Goal: Task Accomplishment & Management: Use online tool/utility

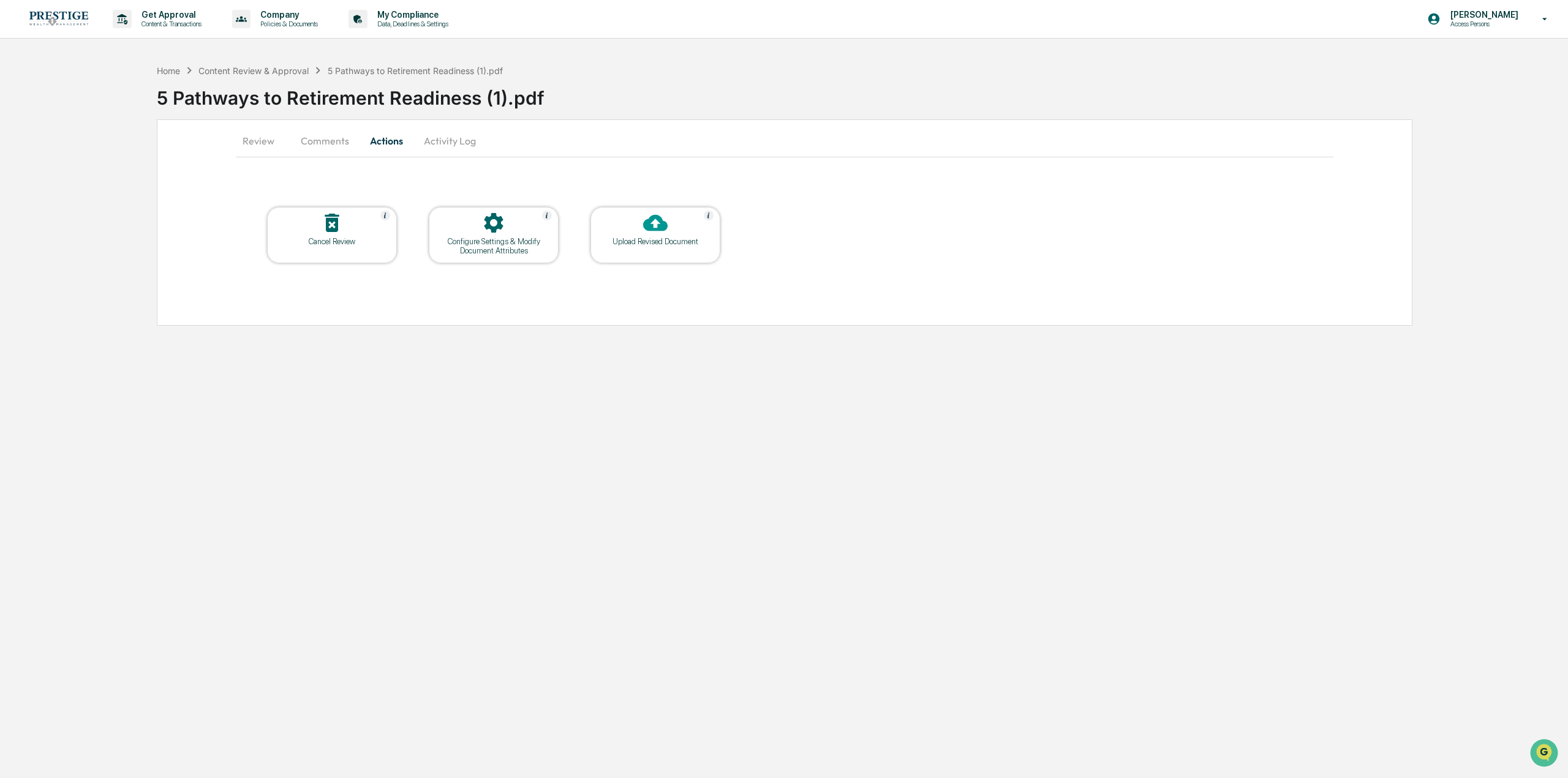
click at [260, 72] on div "Content Review & Approval" at bounding box center [253, 71] width 110 height 10
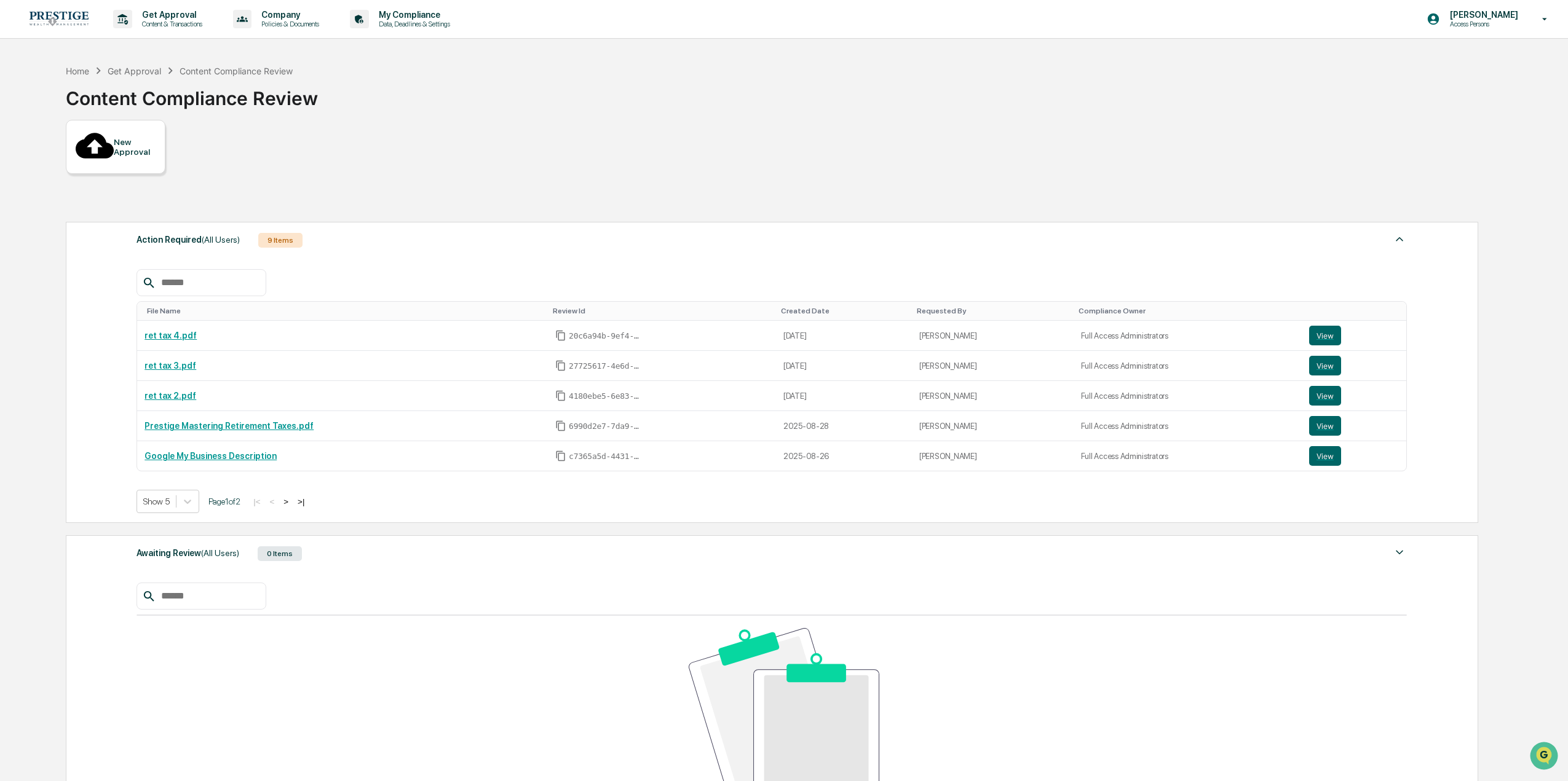
click at [249, 545] on div "Awaiting Review (All Users) 0 Items" at bounding box center [771, 553] width 1271 height 17
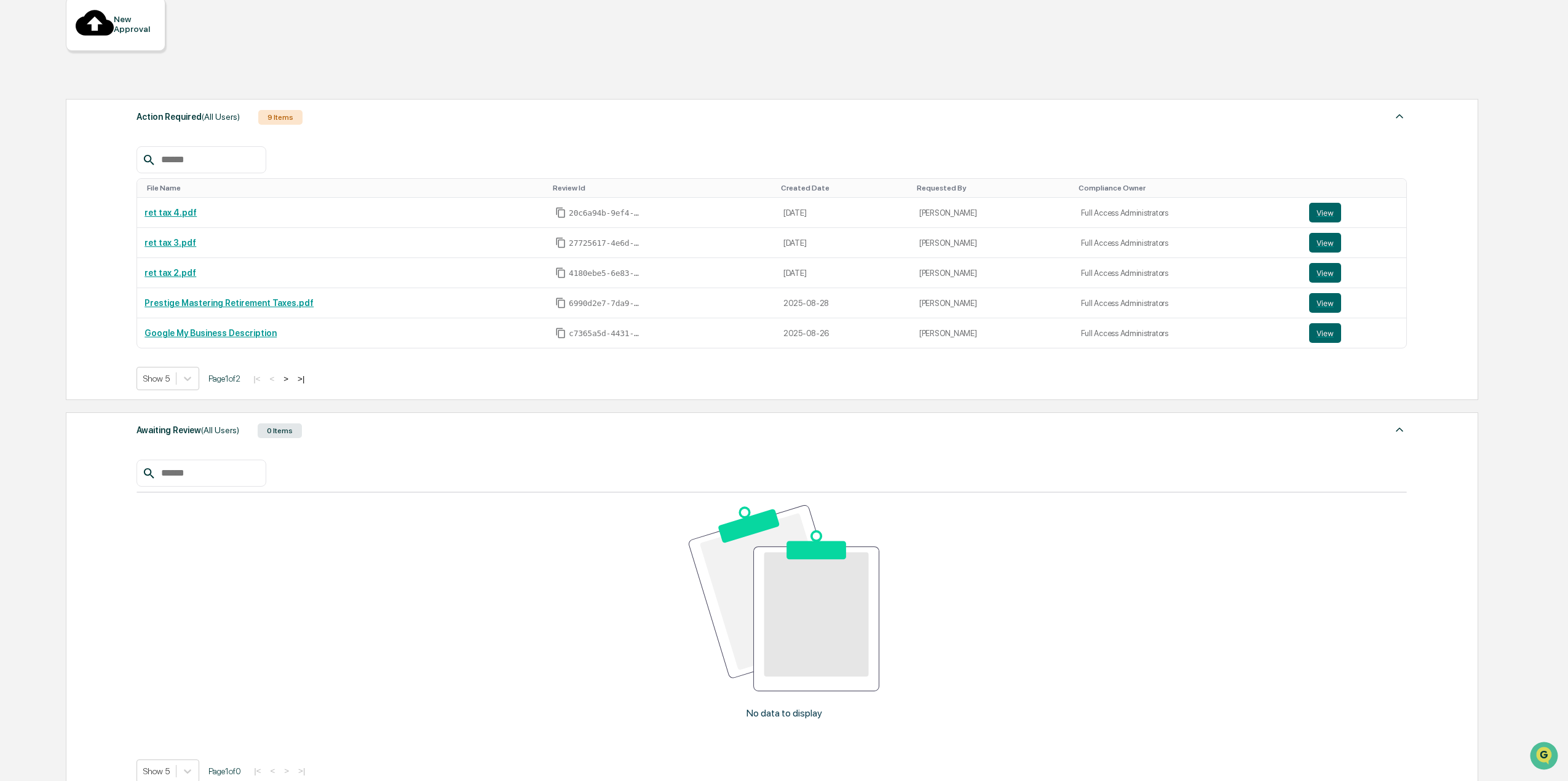
click at [284, 424] on div "0 Items" at bounding box center [279, 431] width 44 height 14
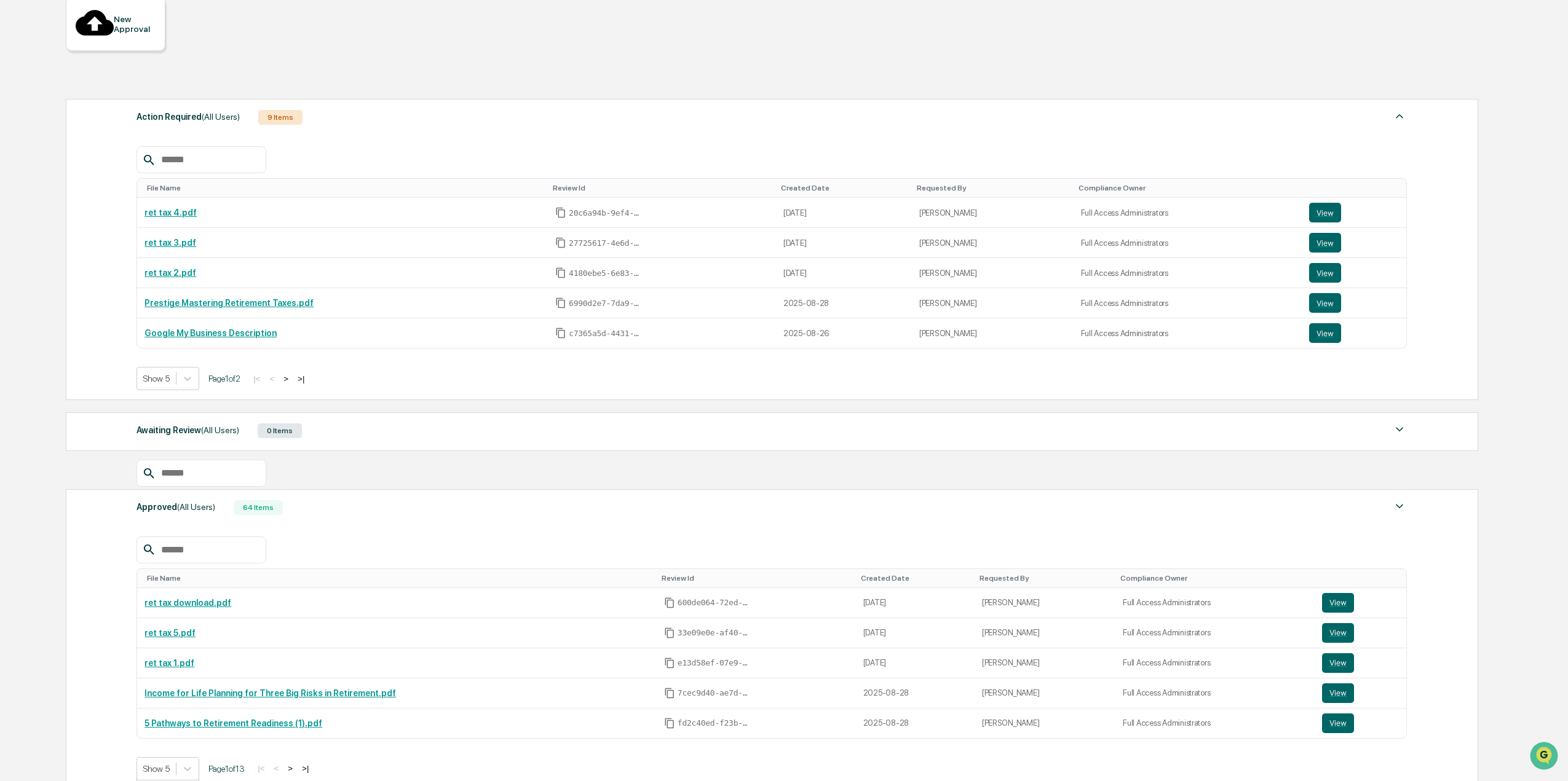
scroll to position [58, 0]
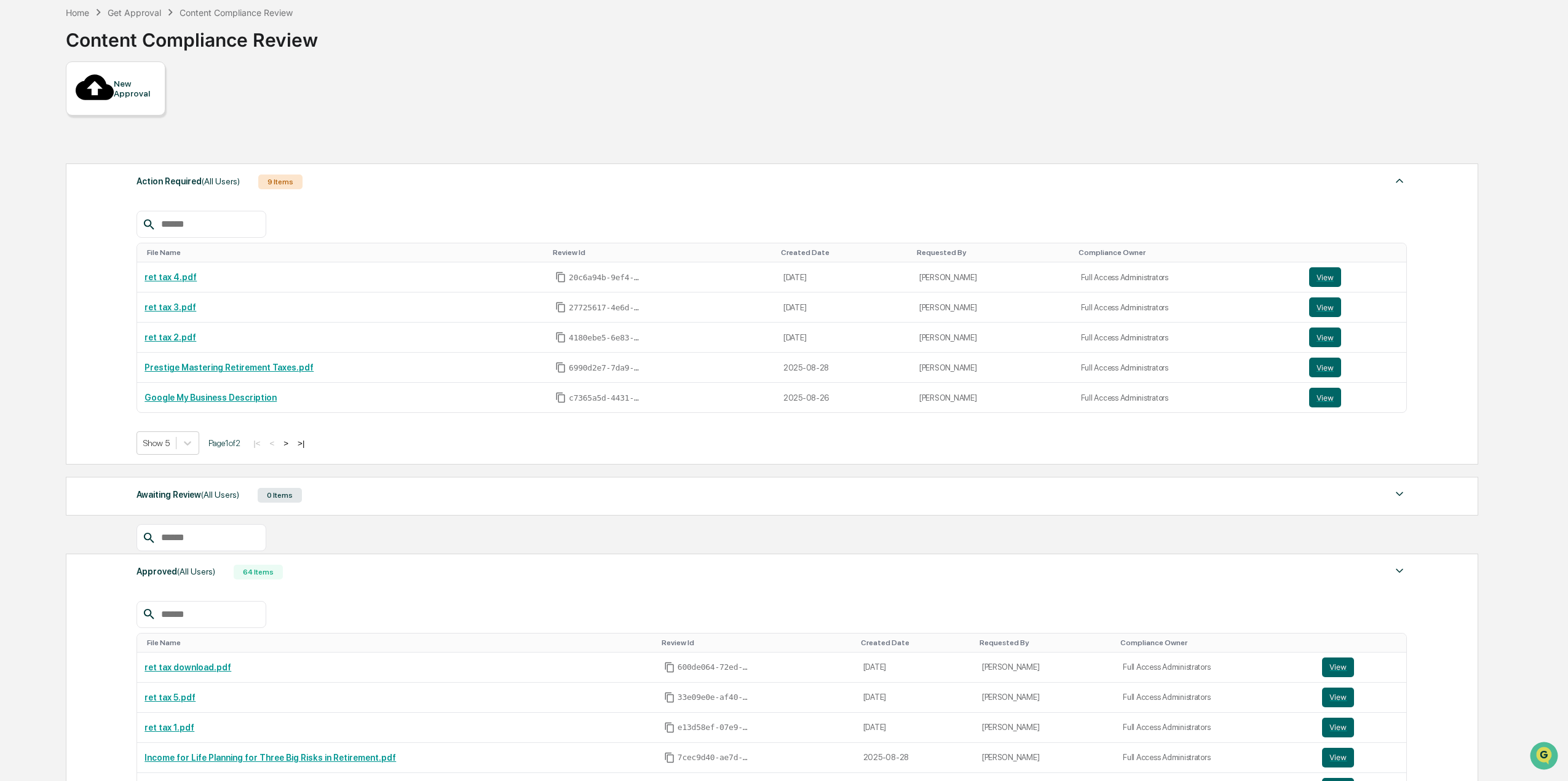
click at [1322, 327] on button "View" at bounding box center [1326, 337] width 32 height 19
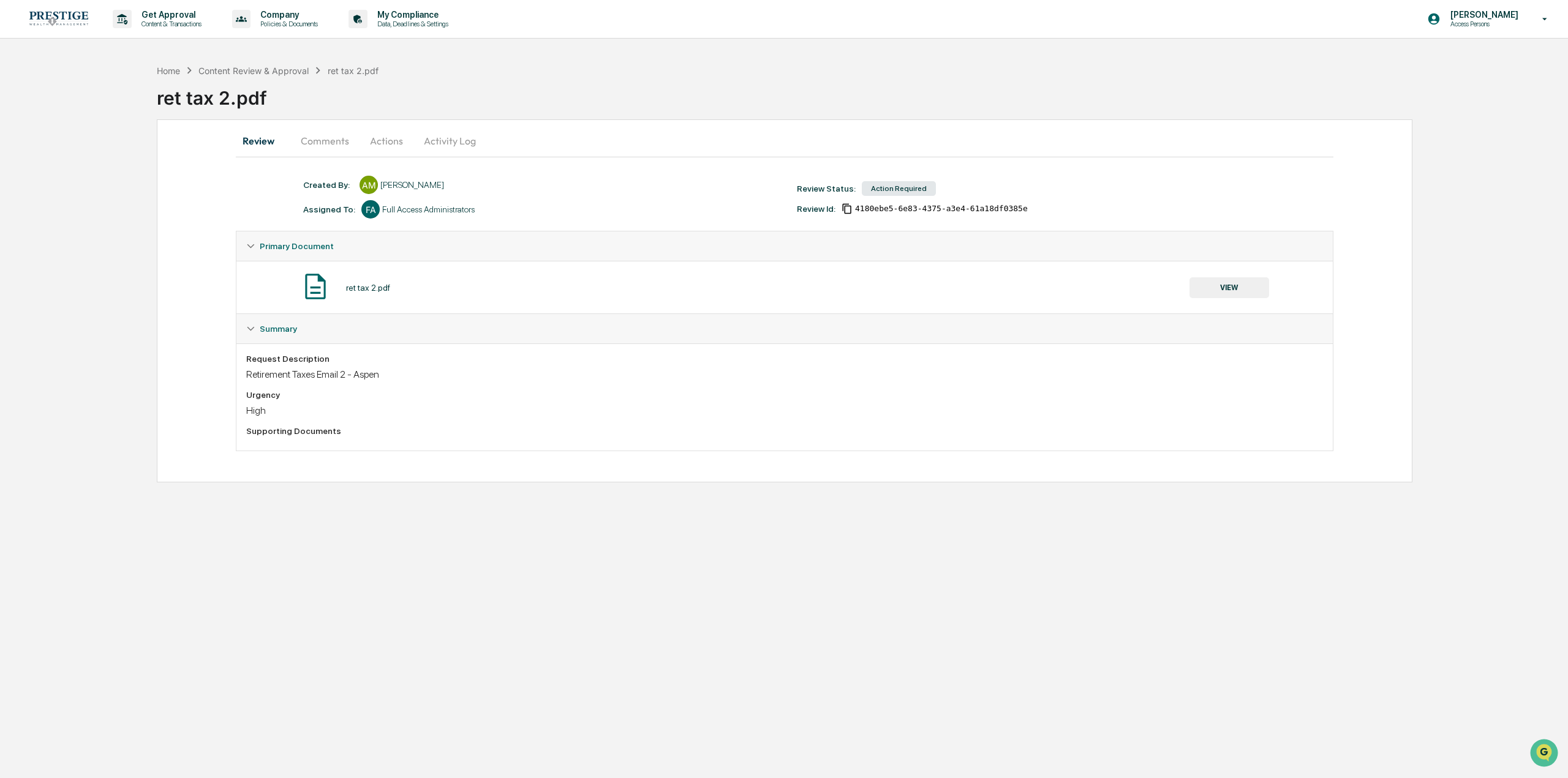
click at [321, 142] on button "Comments" at bounding box center [325, 141] width 68 height 30
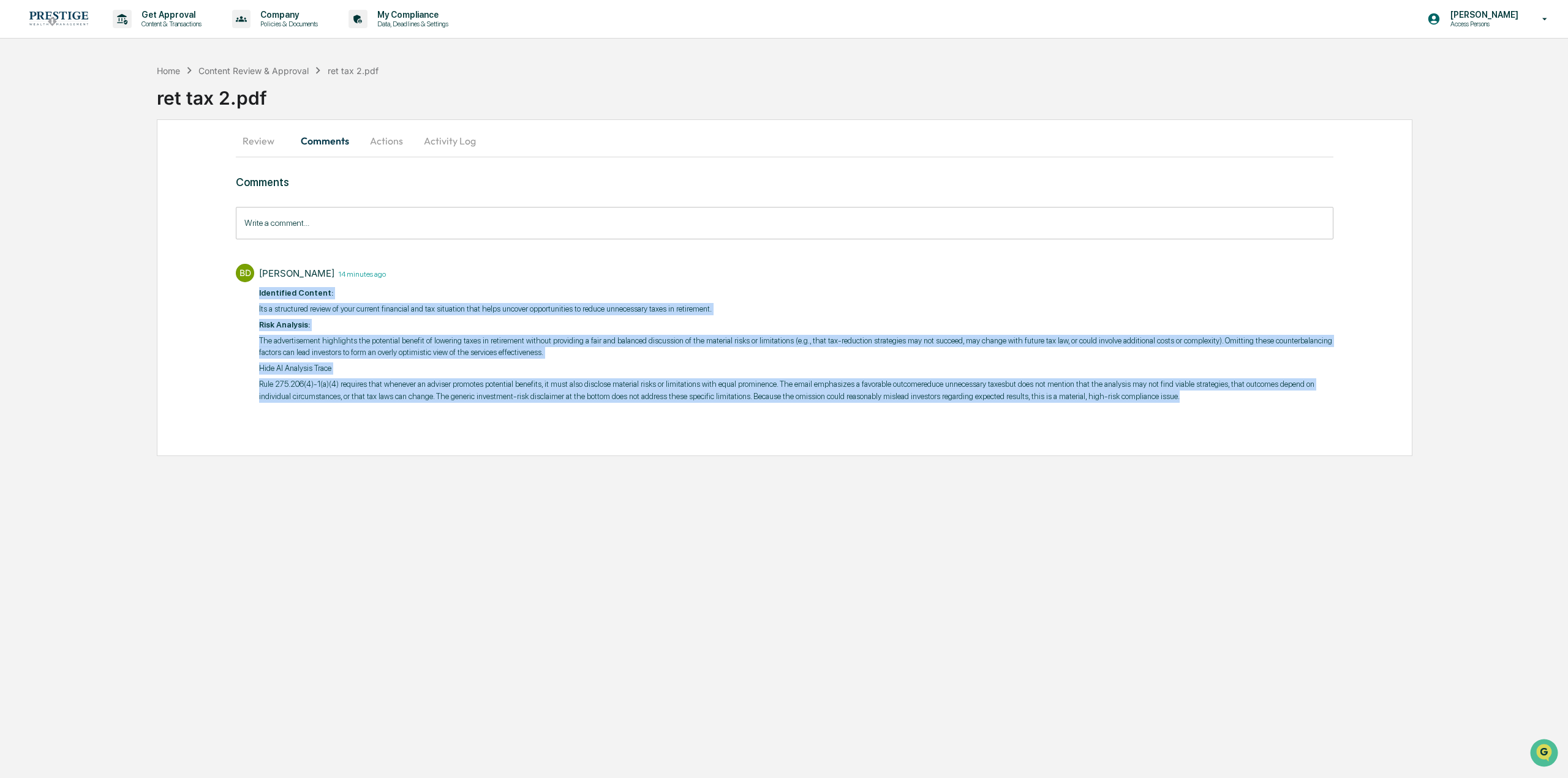
drag, startPoint x: 1168, startPoint y: 400, endPoint x: 255, endPoint y: 287, distance: 920.0
click at [255, 287] on div "BD Brian Drolet 14 minutes ago ​ Identified Content: Its a structured review of…" at bounding box center [785, 332] width 1098 height 149
copy div "​ Identified Content: Its a structured review of your current financial and tax…"
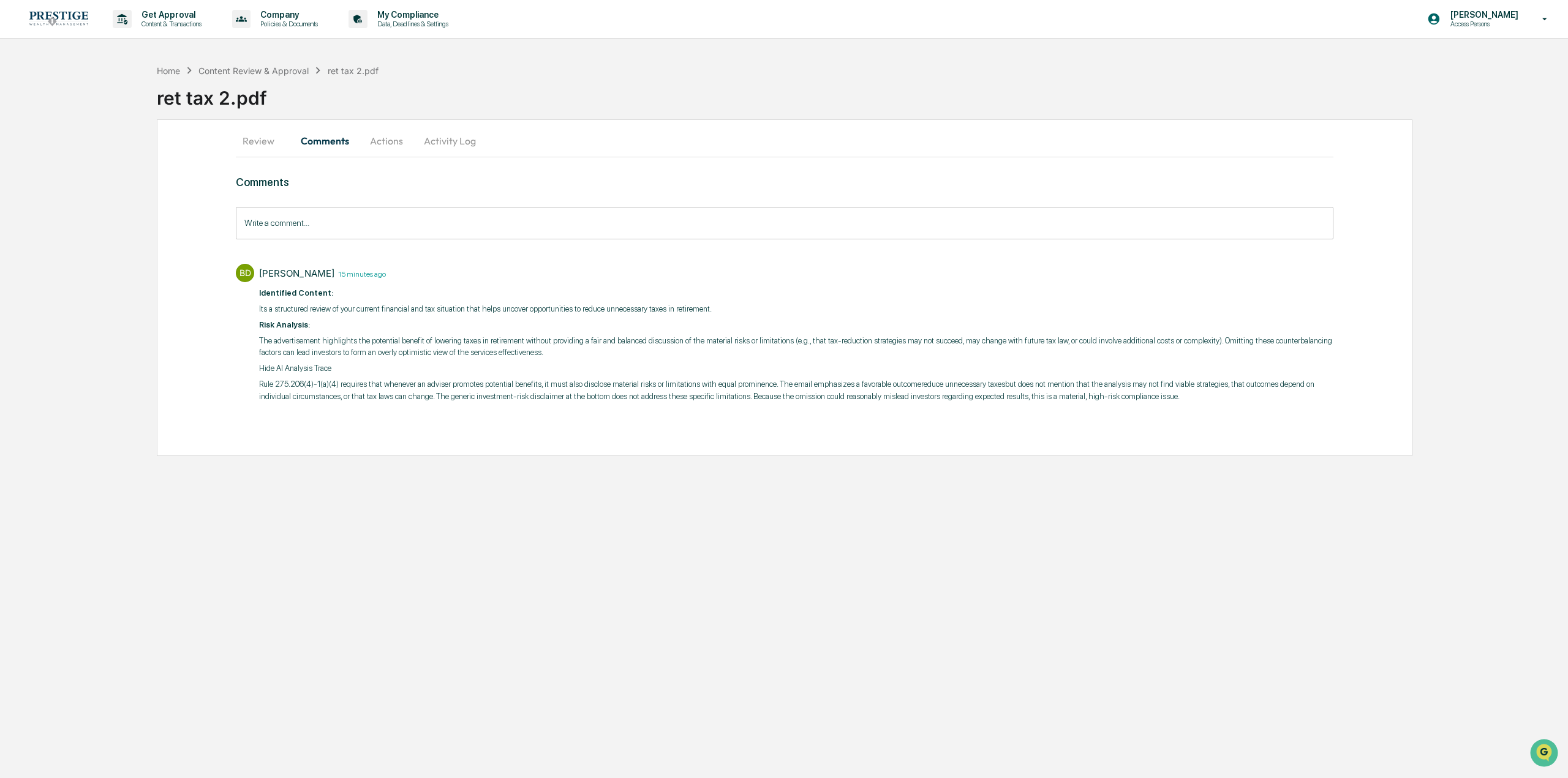
click at [185, 26] on p "Content & Transactions" at bounding box center [169, 24] width 76 height 8
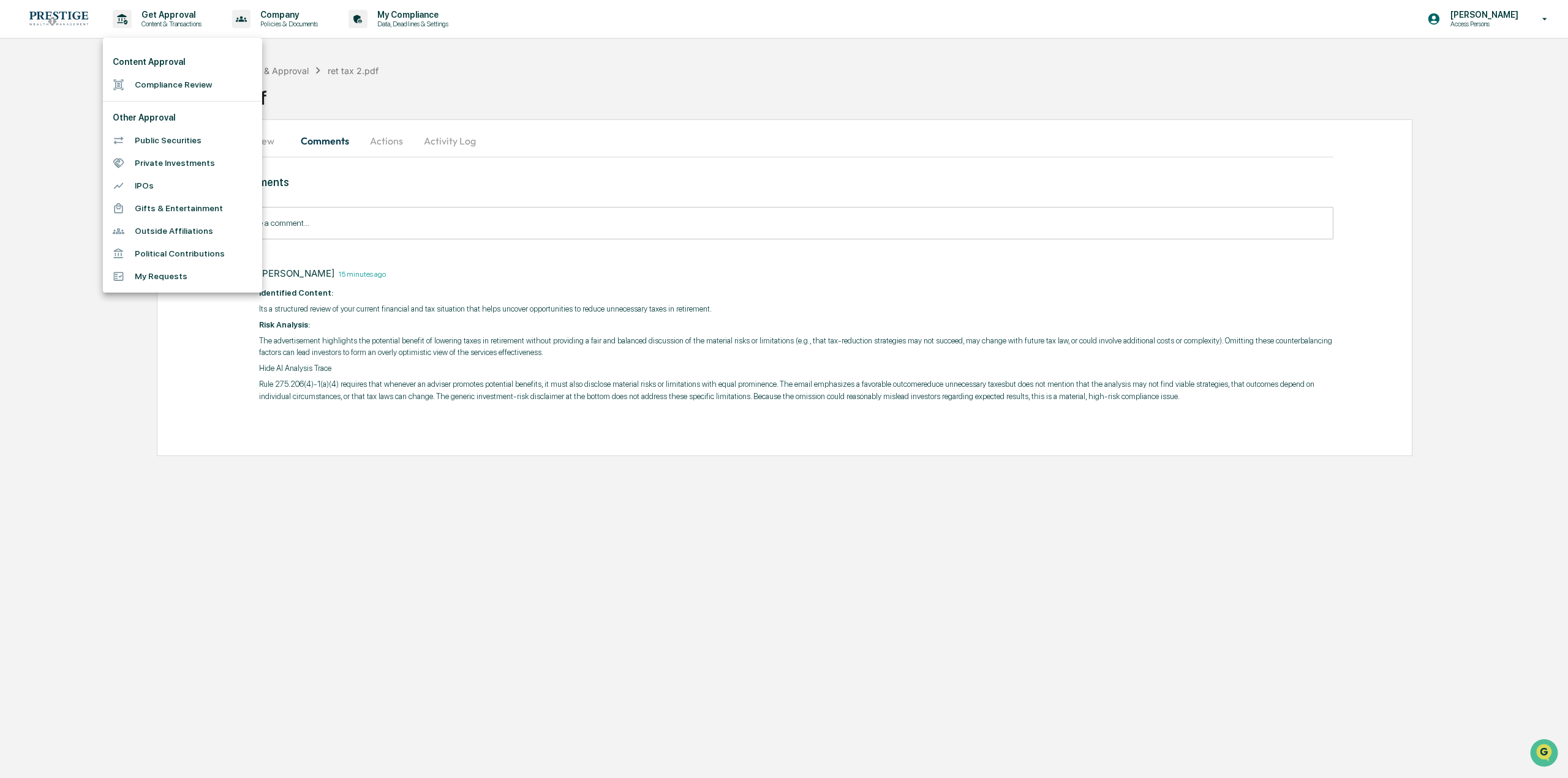
click at [287, 19] on div at bounding box center [784, 389] width 1568 height 778
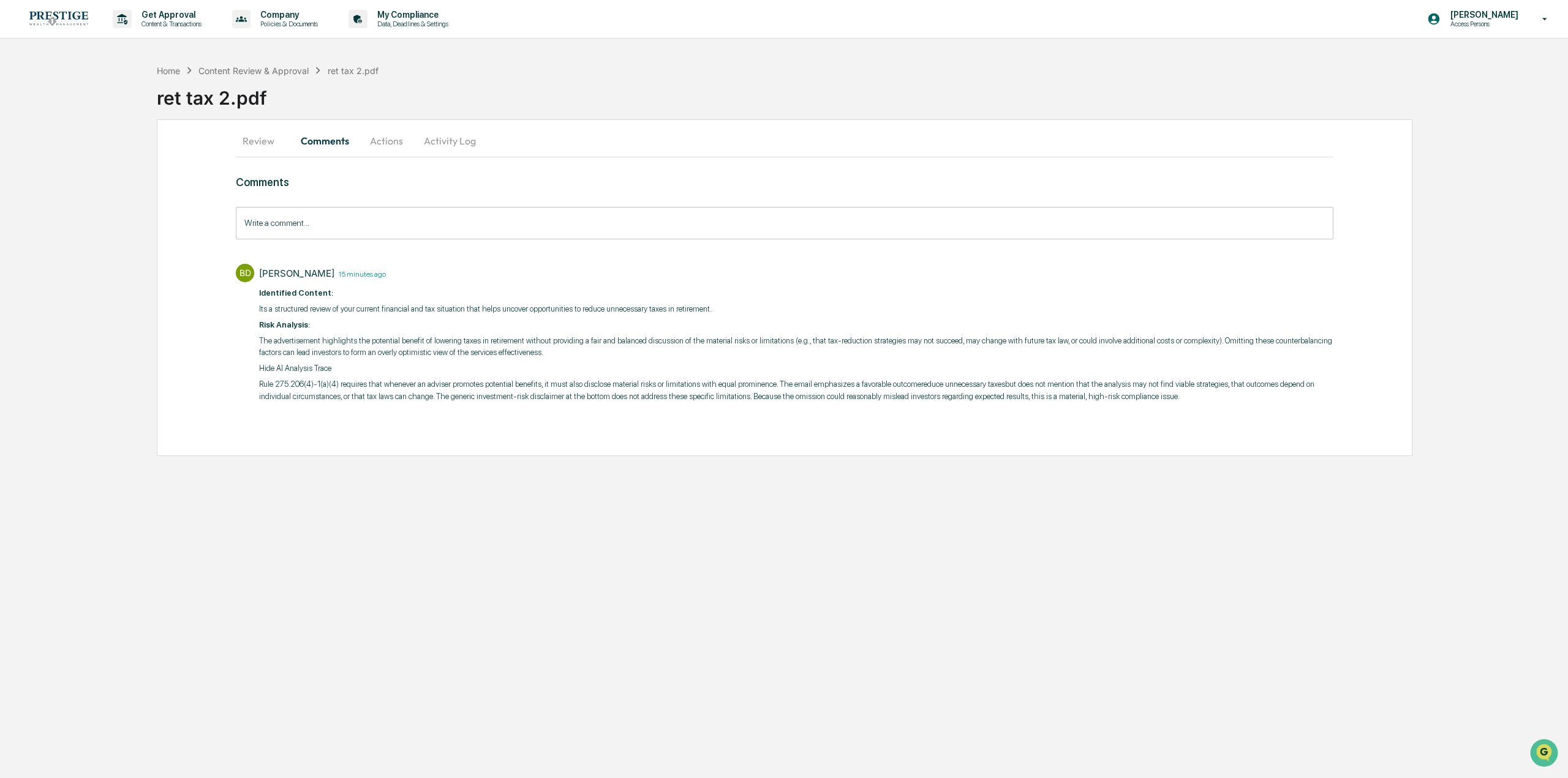
click at [226, 67] on div "Content Review & Approval" at bounding box center [253, 71] width 110 height 10
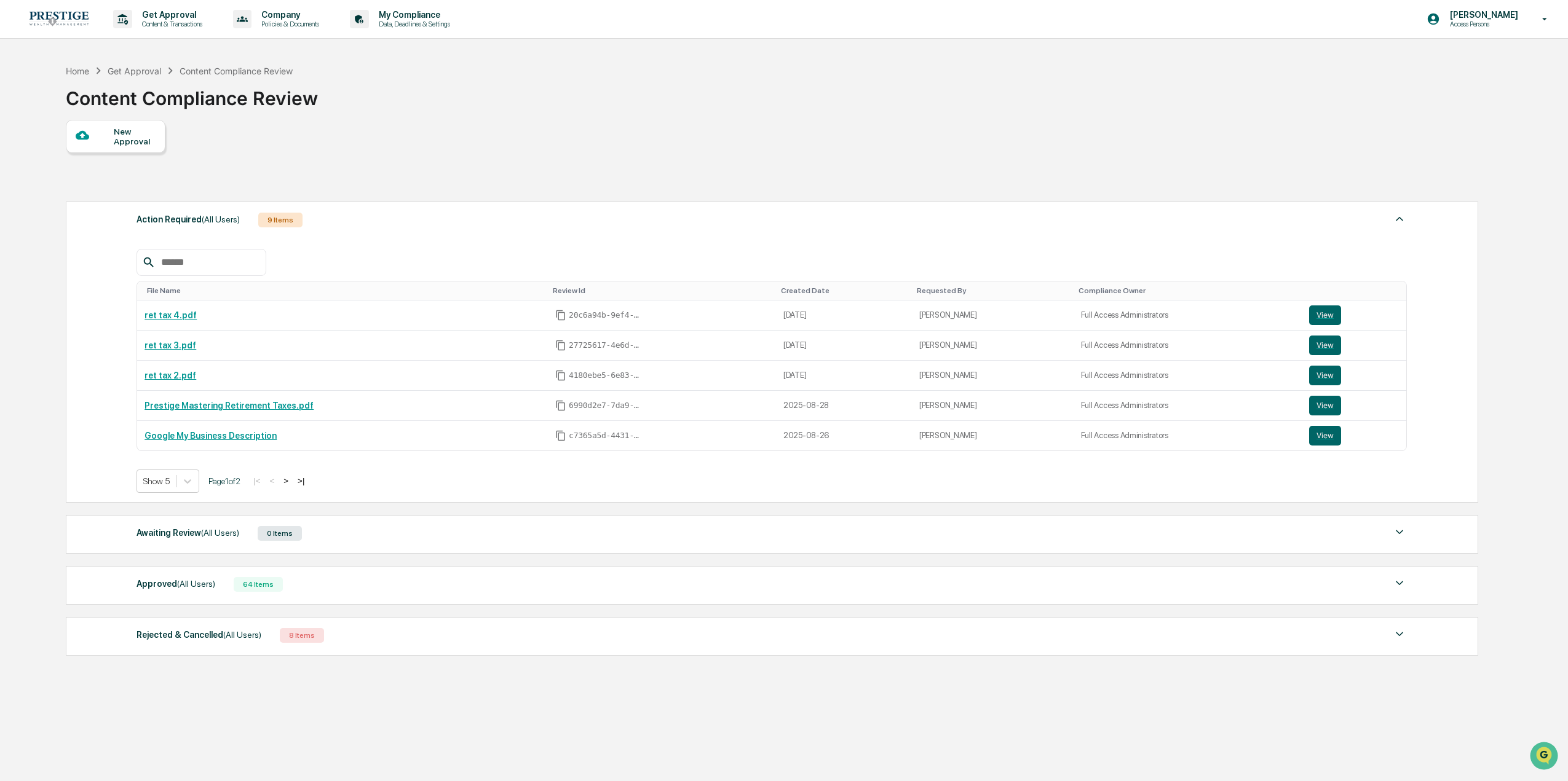
click at [1314, 343] on button "View" at bounding box center [1326, 345] width 32 height 19
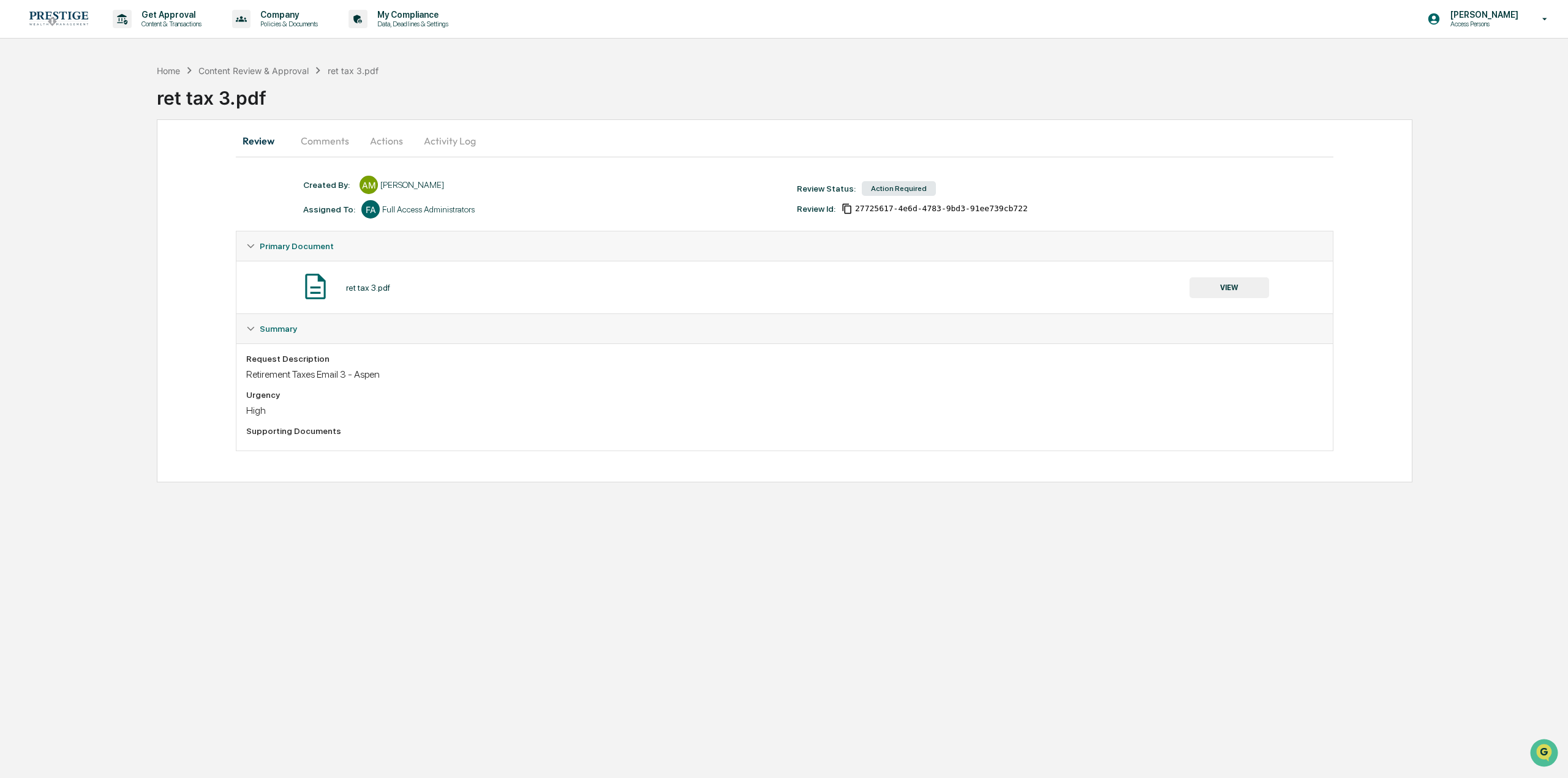
click at [320, 148] on button "Comments" at bounding box center [325, 141] width 68 height 30
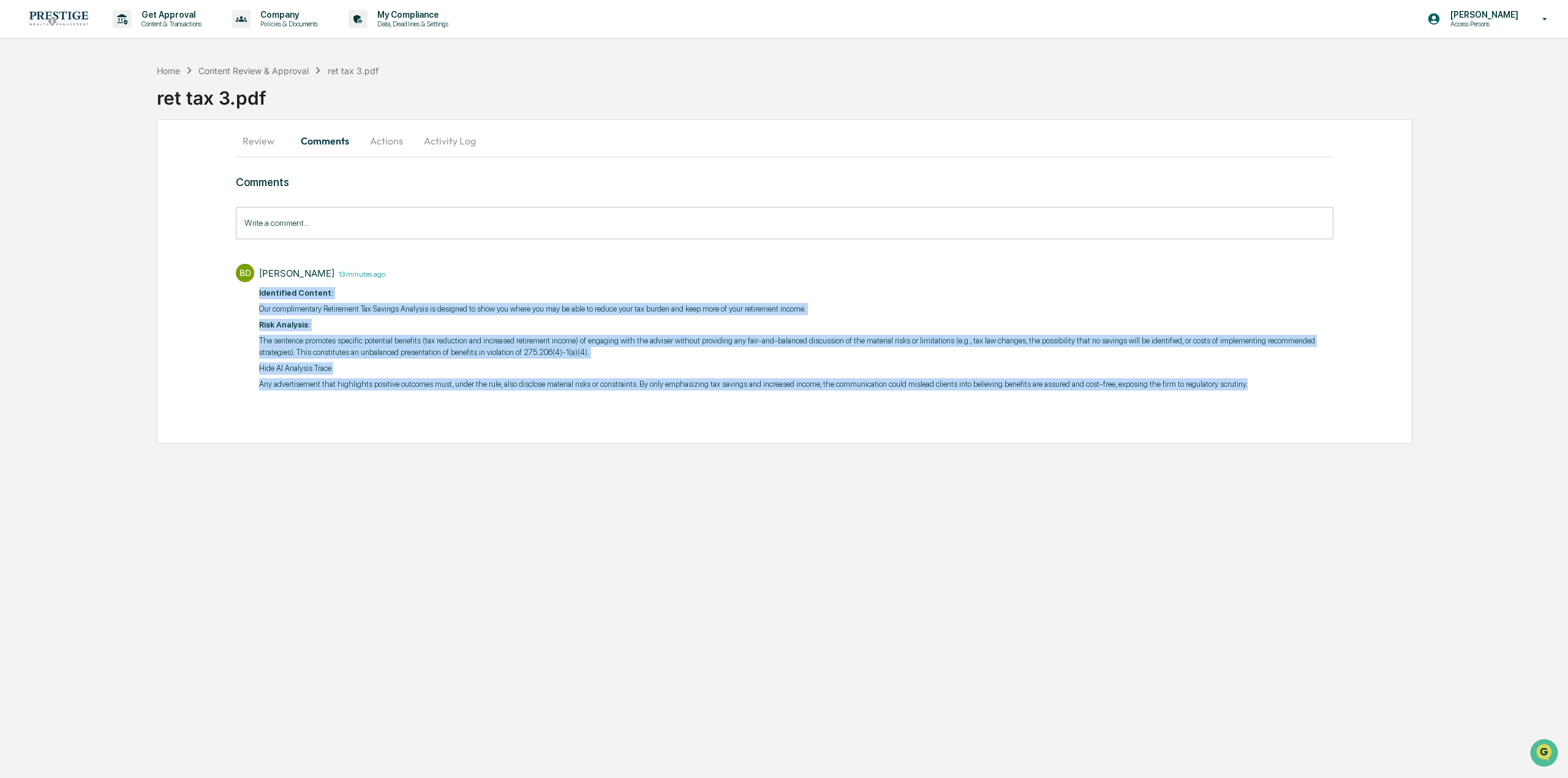
drag, startPoint x: 1137, startPoint y: 378, endPoint x: 255, endPoint y: 292, distance: 886.2
click at [255, 292] on div "BD Brian Drolet 13 minutes ago ​ Identified Content: Our complimentary Retireme…" at bounding box center [785, 326] width 1098 height 137
copy div "​ Identified Content: Our complimentary Retirement Tax Savings Analysis is desi…"
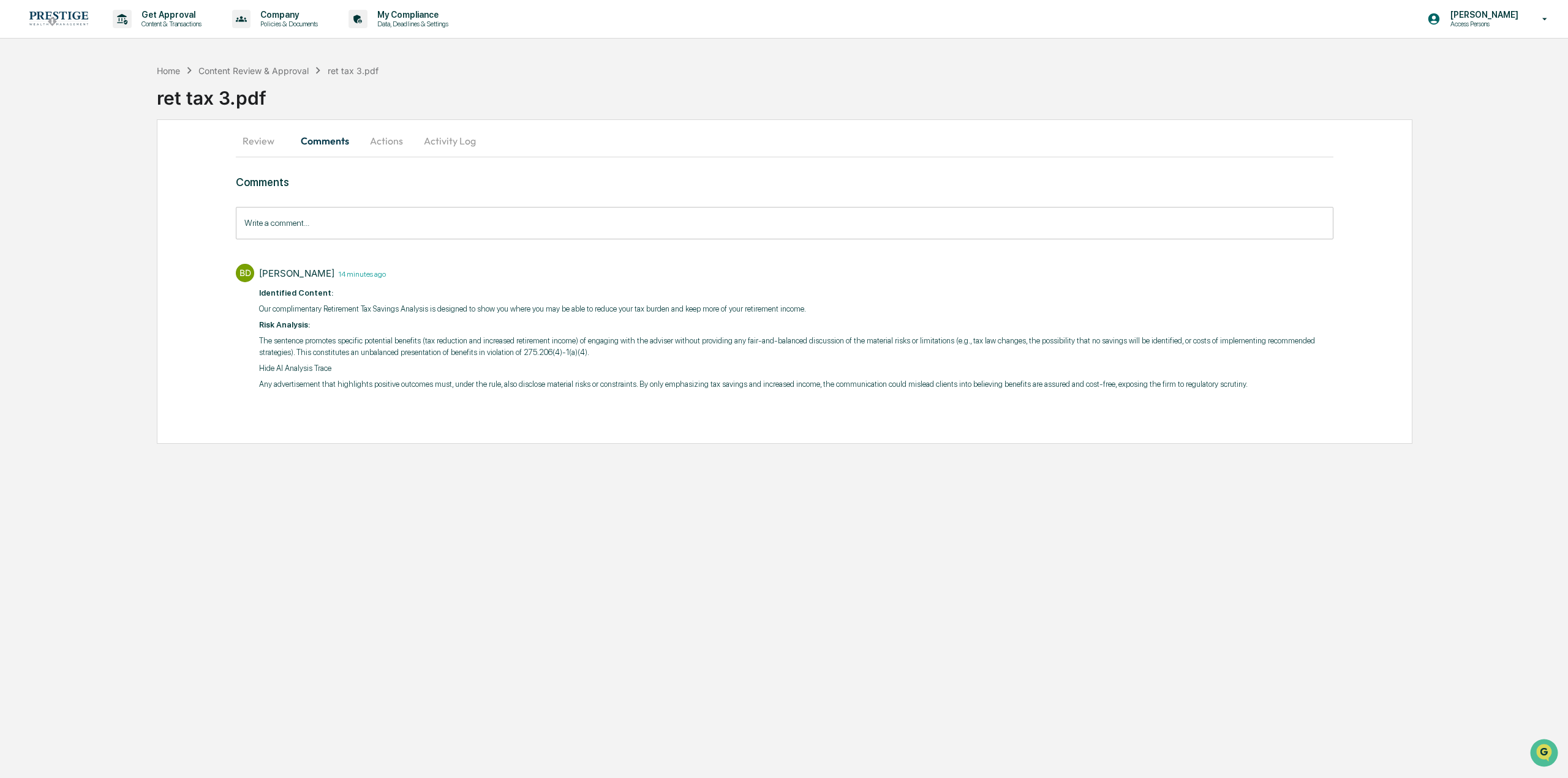
click at [265, 72] on div "Content Review & Approval" at bounding box center [253, 71] width 110 height 10
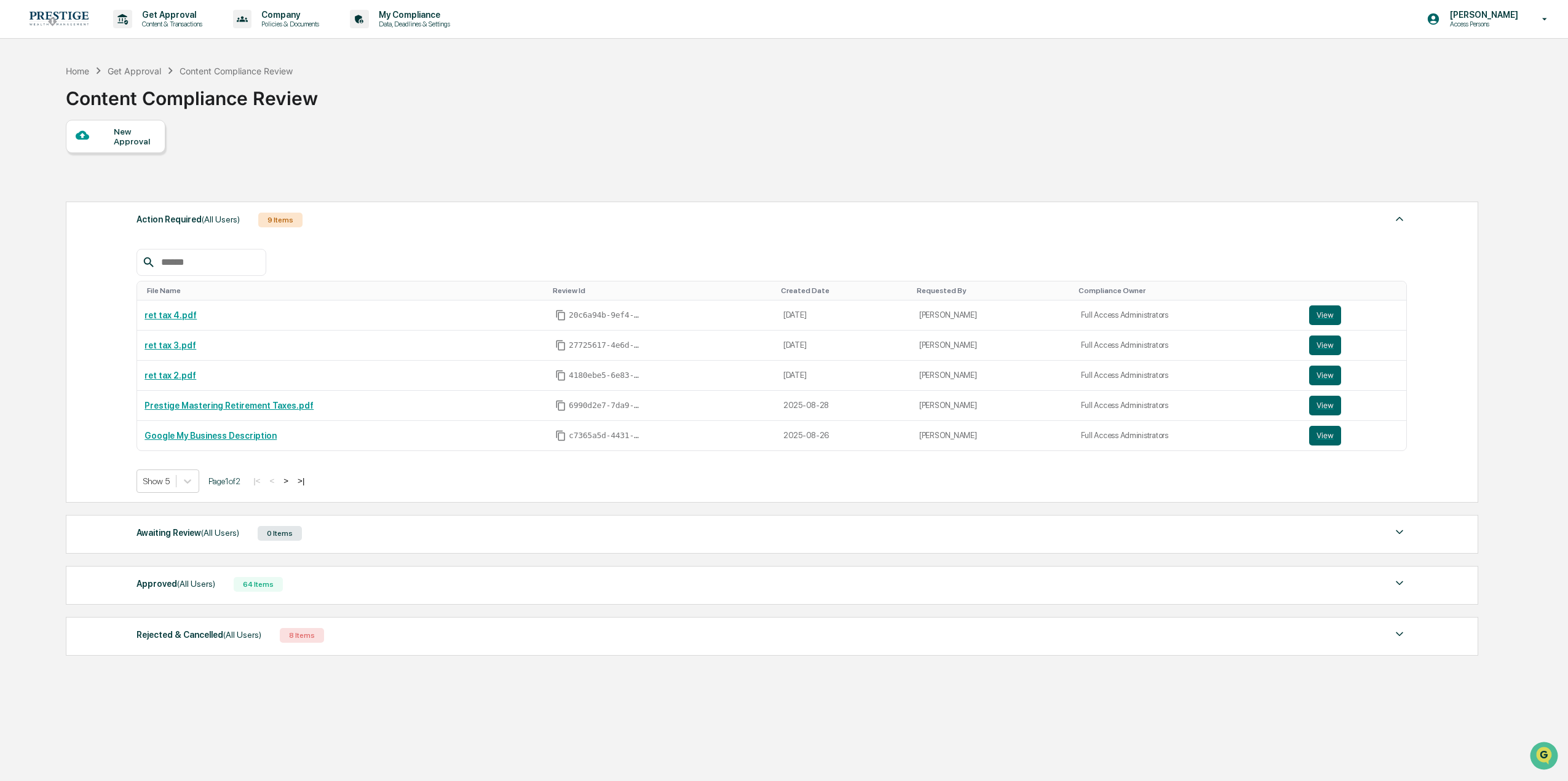
click at [165, 315] on link "ret tax 4.pdf" at bounding box center [171, 316] width 52 height 10
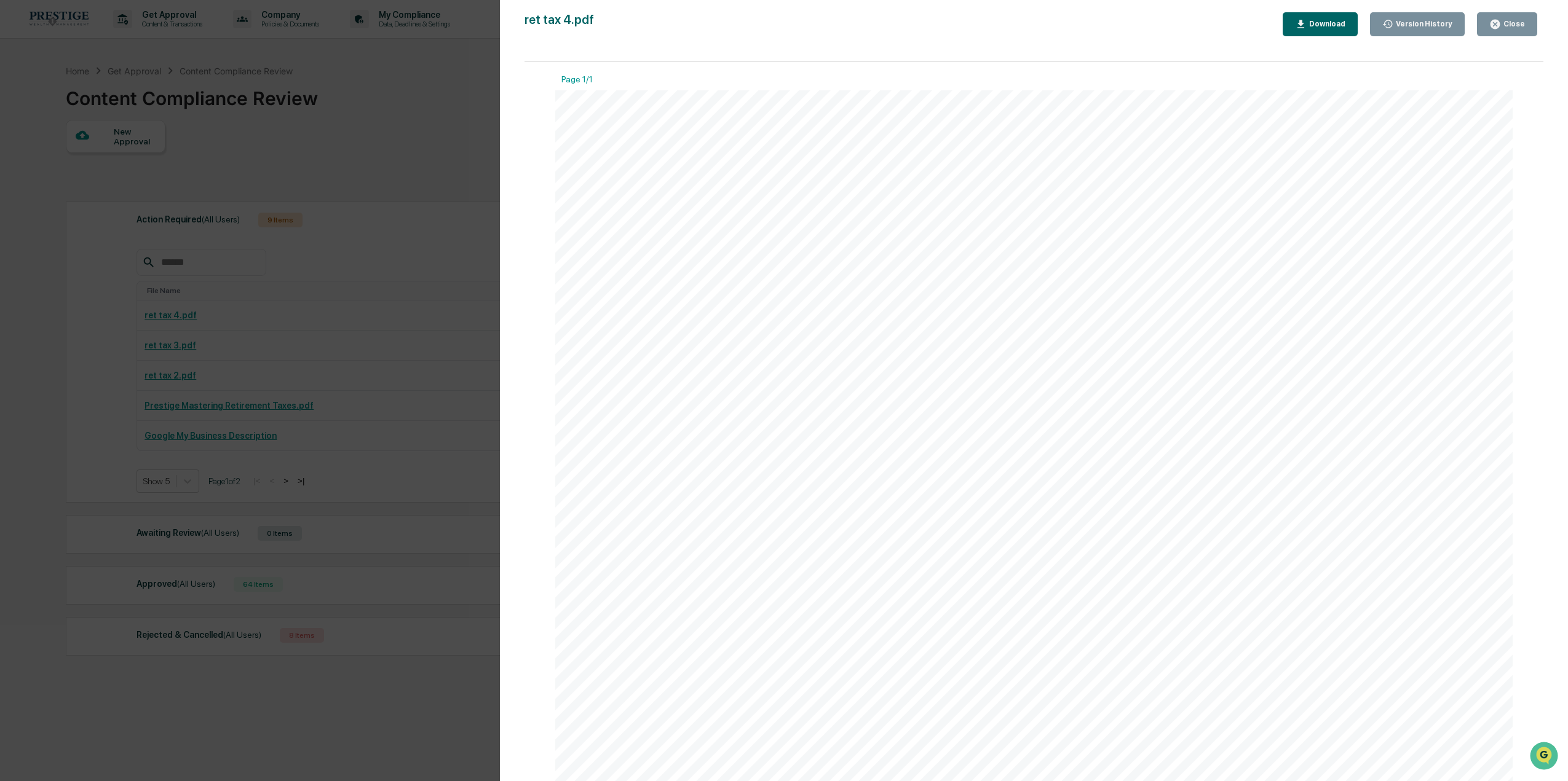
click at [412, 301] on div "Version History 09/02/2025, 05:17 PM Alexandria Moore ret tax 4.pdf Close Versi…" at bounding box center [784, 390] width 1568 height 781
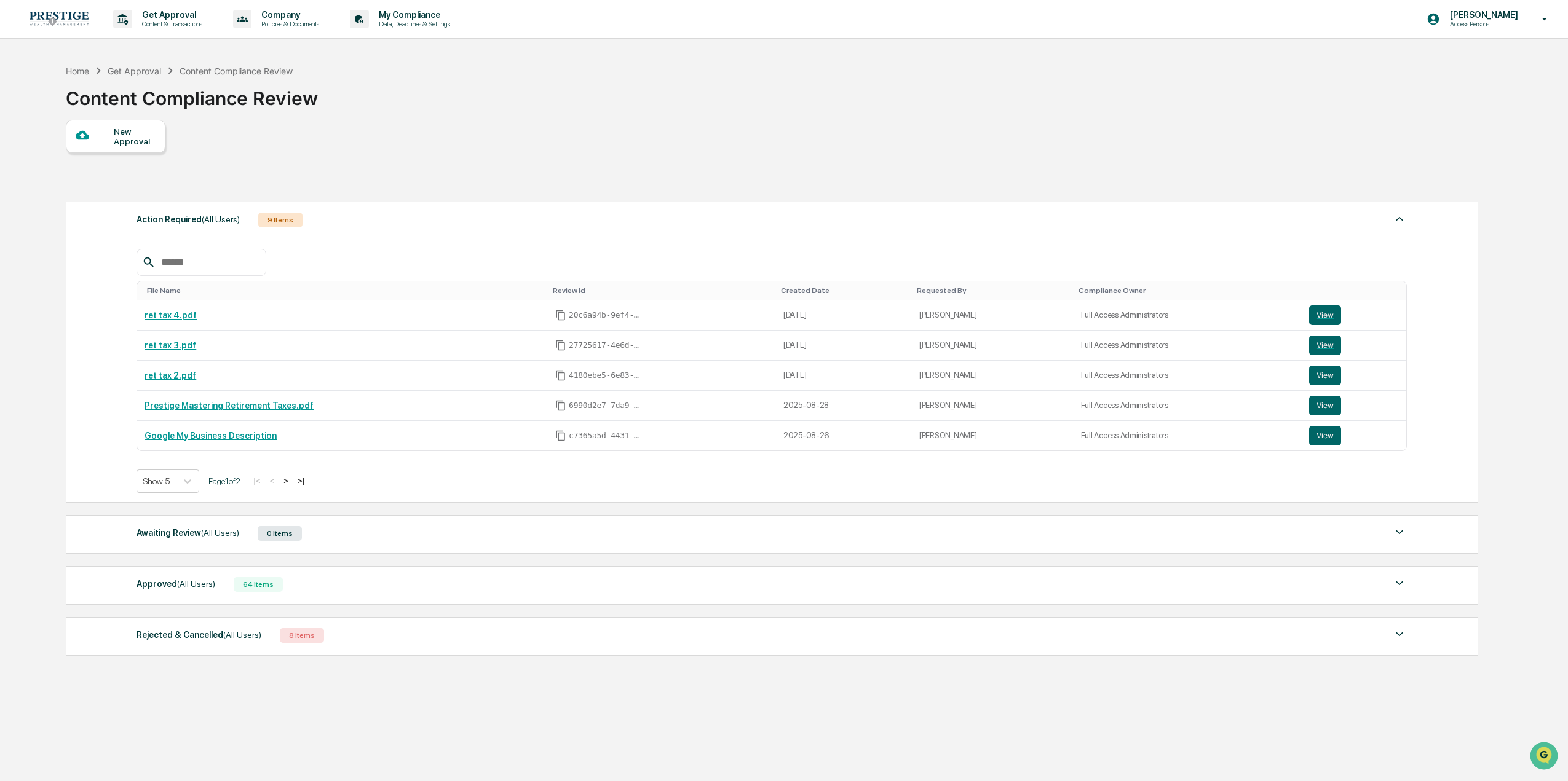
click at [1335, 319] on button "View" at bounding box center [1326, 315] width 32 height 19
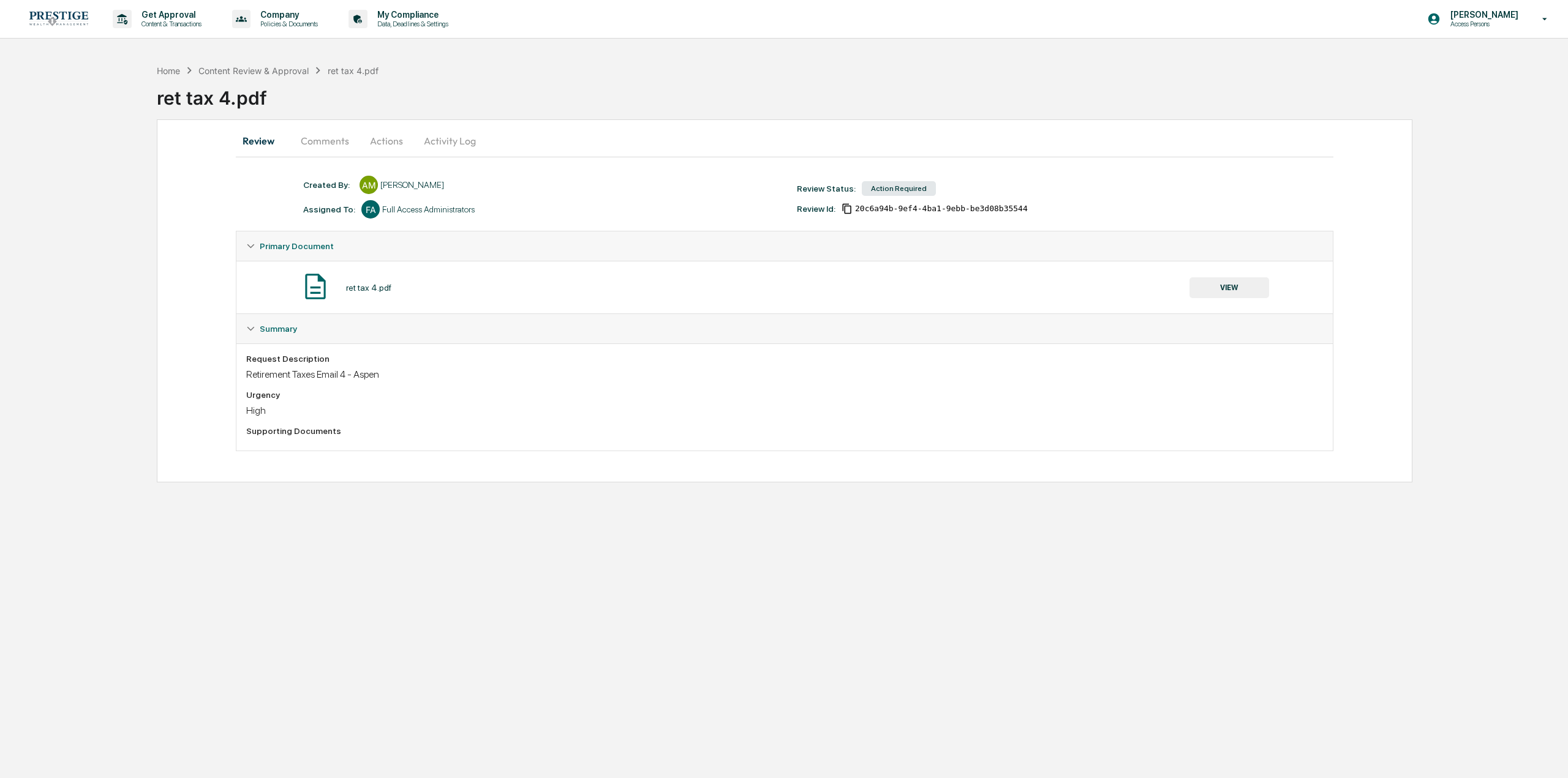
click at [333, 154] on button "Comments" at bounding box center [325, 141] width 68 height 30
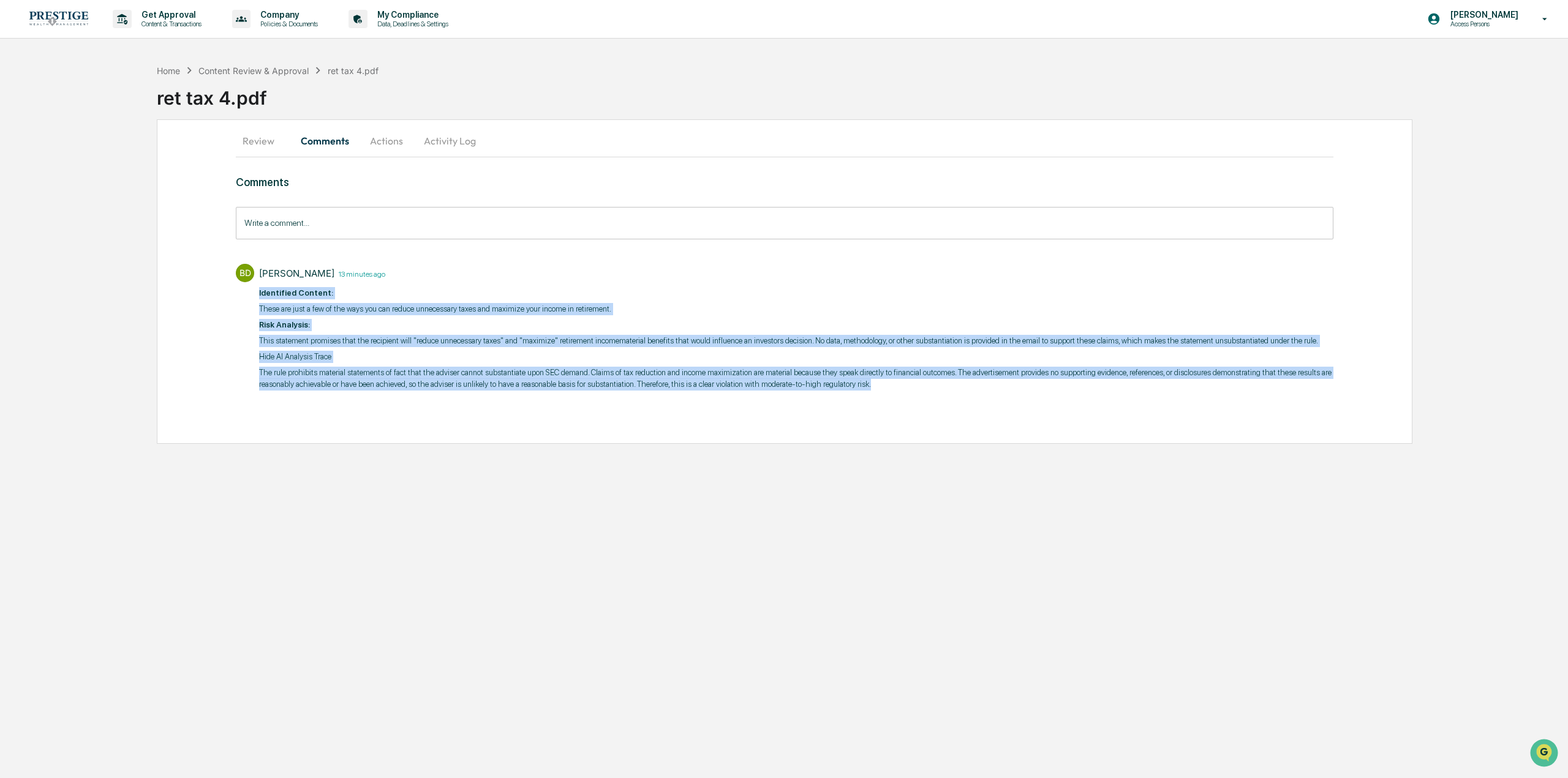
drag, startPoint x: 950, startPoint y: 400, endPoint x: 260, endPoint y: 292, distance: 698.4
click at [260, 292] on div "Comments Write a comment... Write a comment... BD [PERSON_NAME] 13 minutes ago …" at bounding box center [785, 306] width 1098 height 261
copy div "Identified Content: These are just a few of the ways you can reduce unnecessary…"
click at [391, 518] on div "Get Approval Content & Transactions Company Policies & Documents My Compliance …" at bounding box center [784, 389] width 1568 height 778
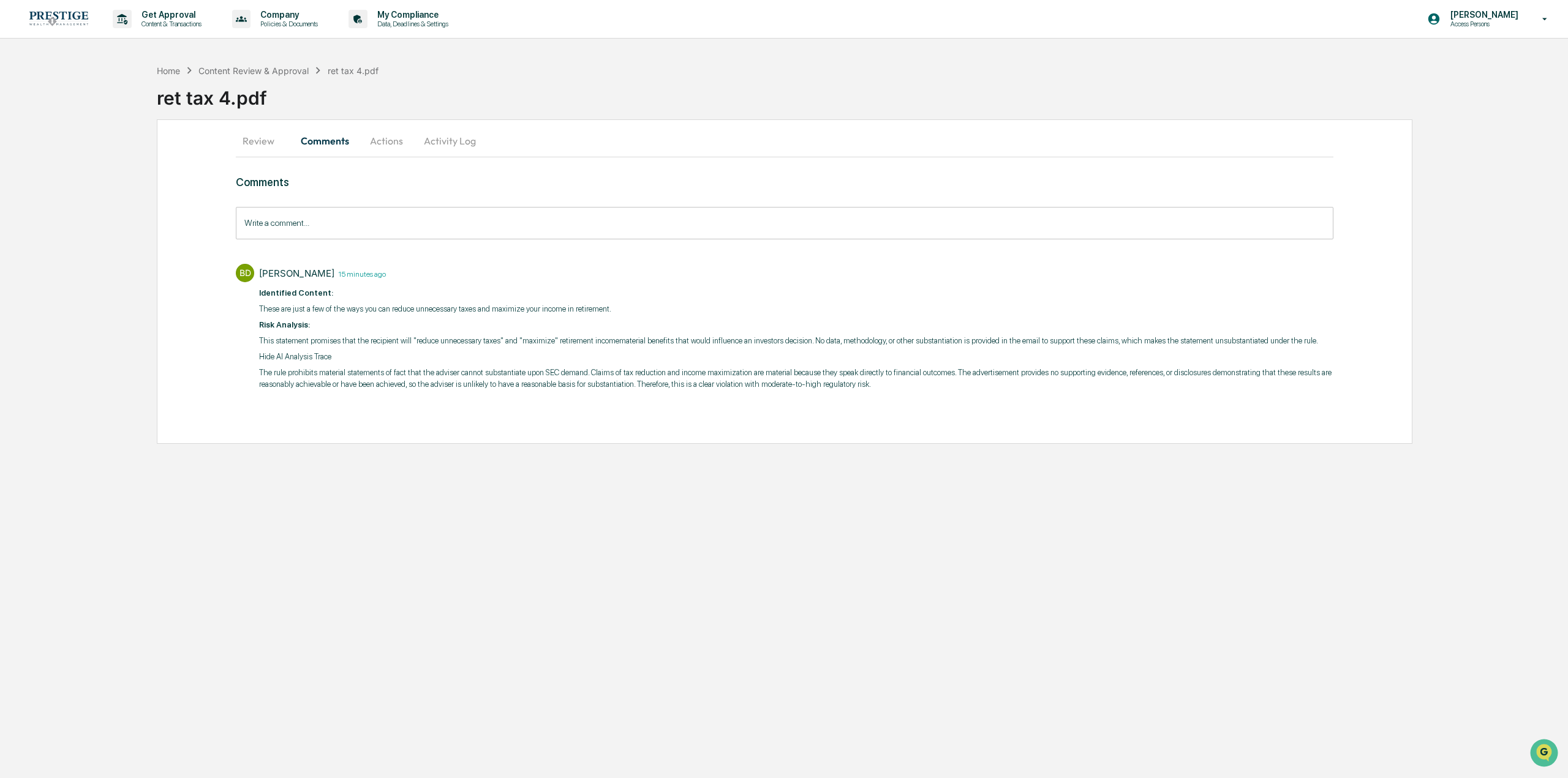
click at [267, 71] on div "Content Review & Approval" at bounding box center [253, 71] width 110 height 10
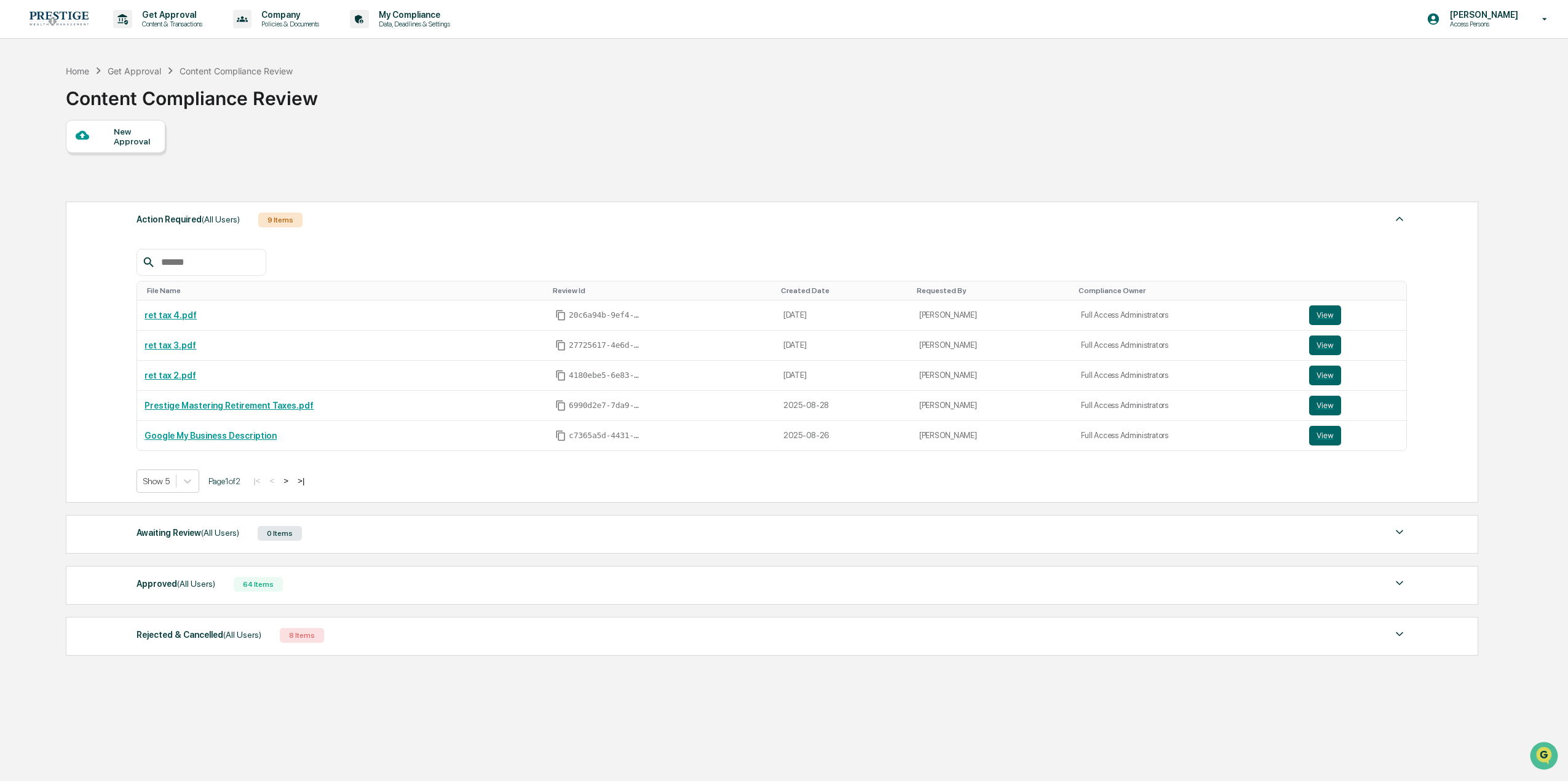
click at [292, 480] on button ">" at bounding box center [286, 481] width 13 height 10
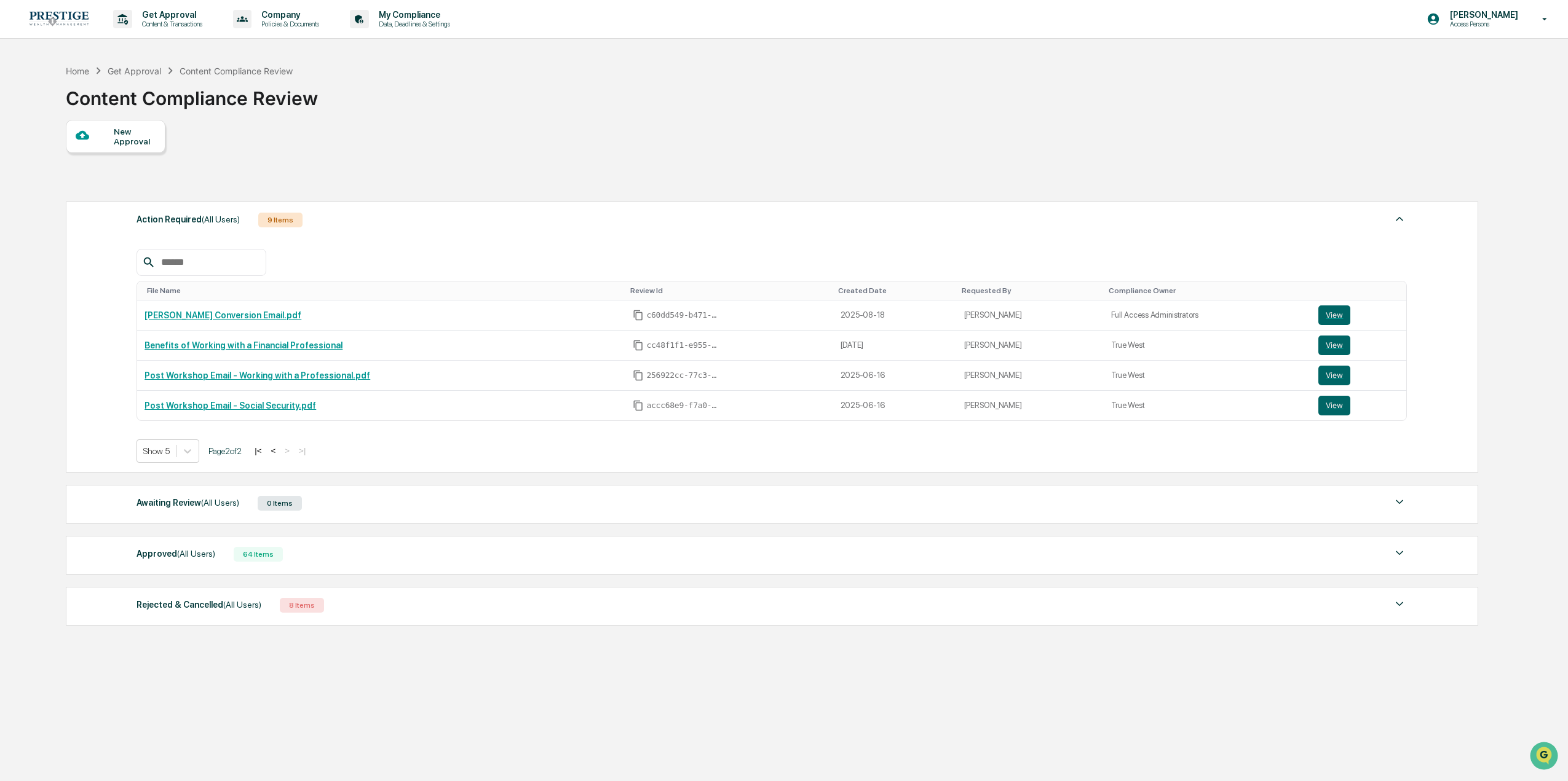
click at [1330, 311] on button "View" at bounding box center [1334, 315] width 32 height 19
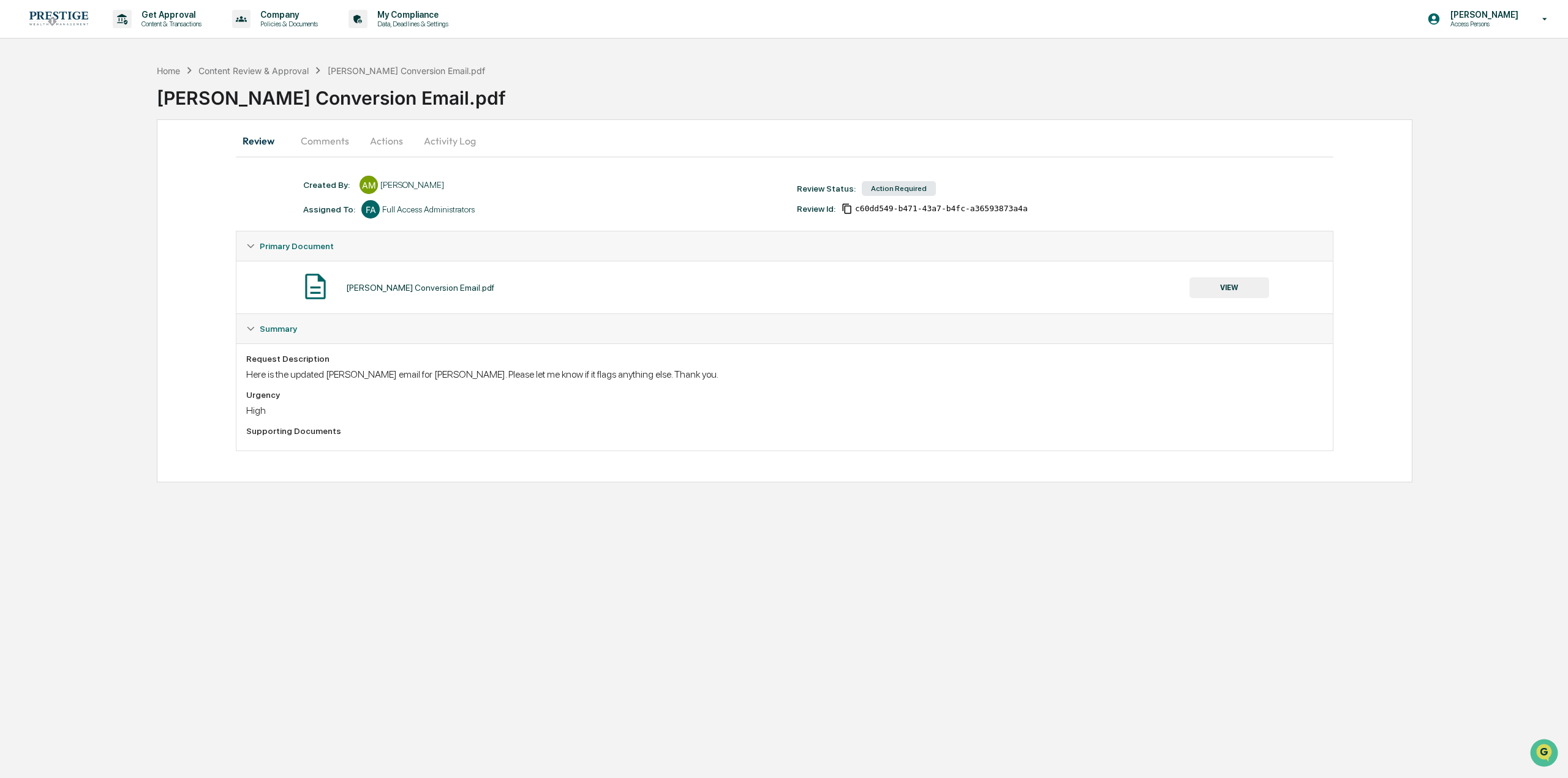
click at [391, 138] on button "Actions" at bounding box center [386, 141] width 55 height 30
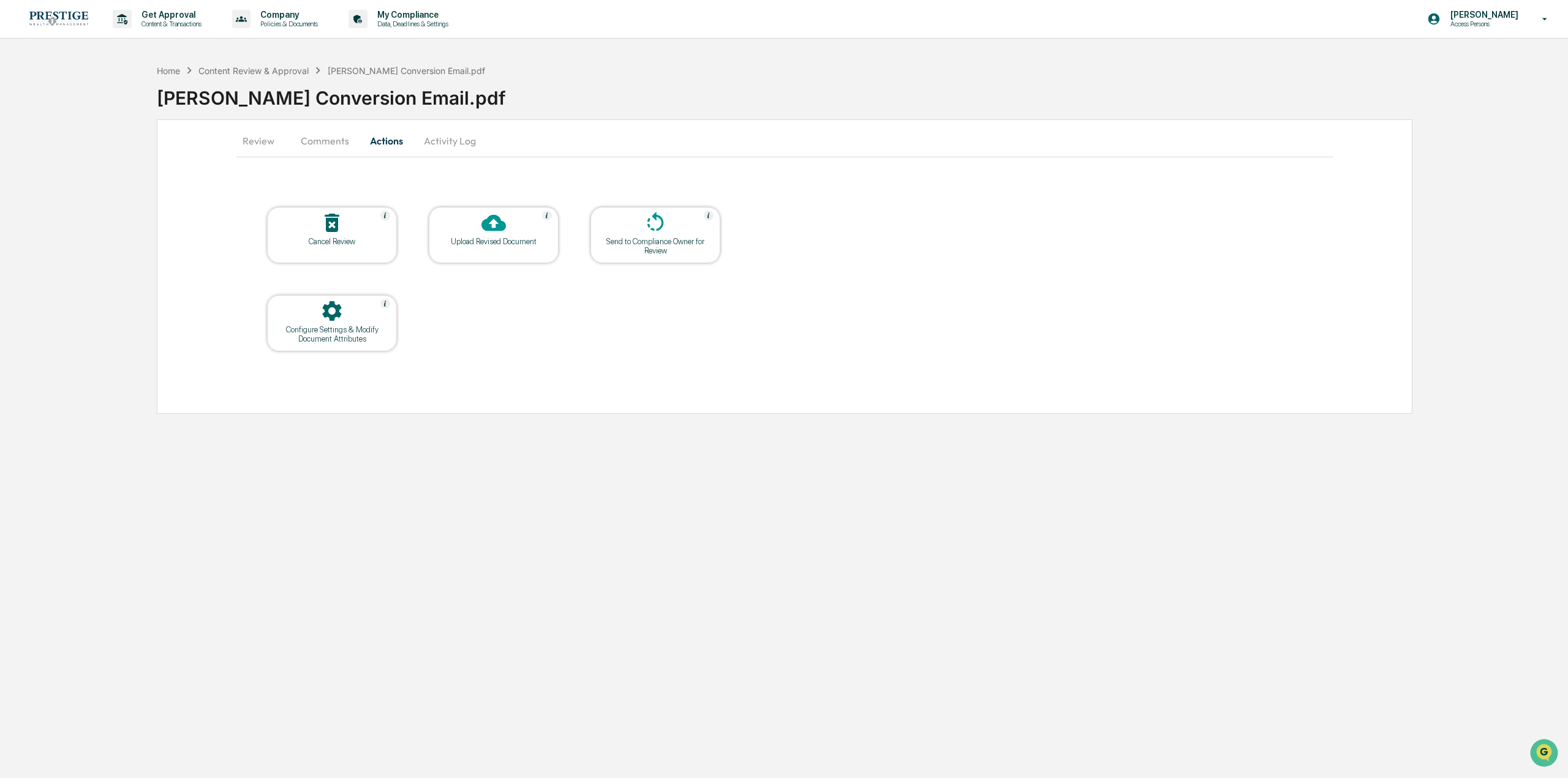
click at [348, 234] on div at bounding box center [331, 223] width 122 height 26
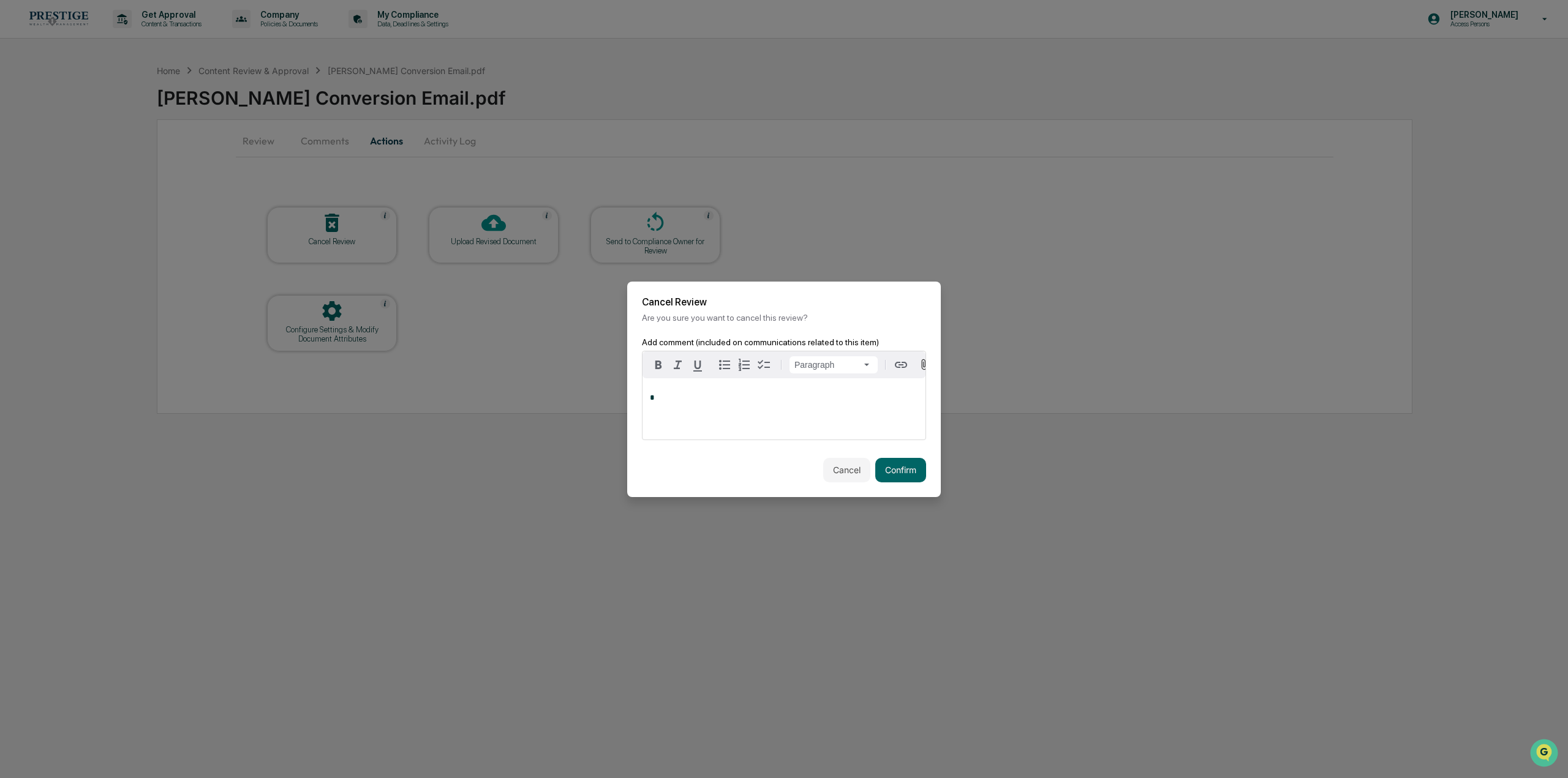
click at [903, 471] on button "Confirm" at bounding box center [900, 469] width 51 height 24
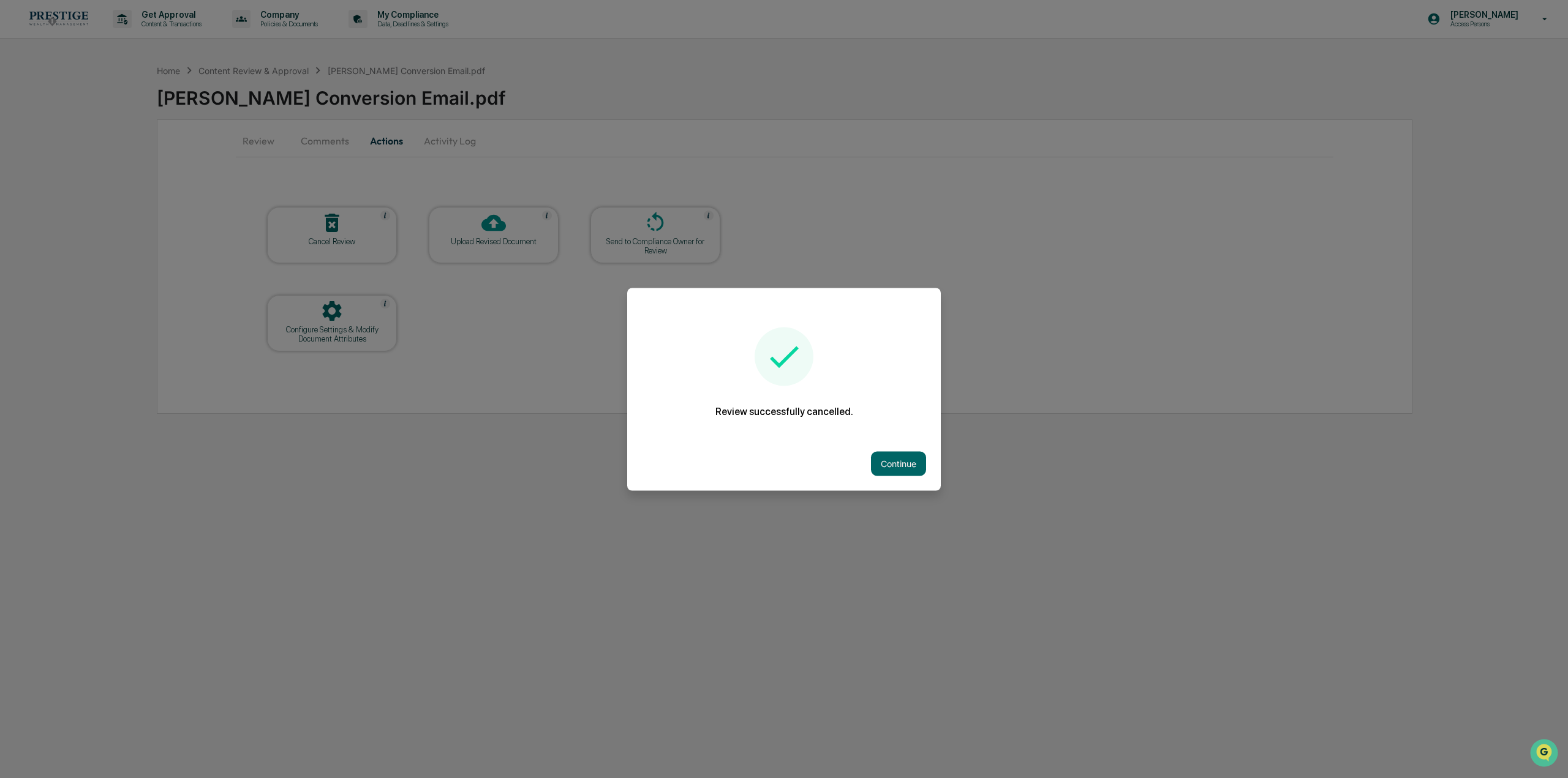
click at [910, 469] on button "Continue" at bounding box center [898, 463] width 55 height 24
